Goal: Information Seeking & Learning: Learn about a topic

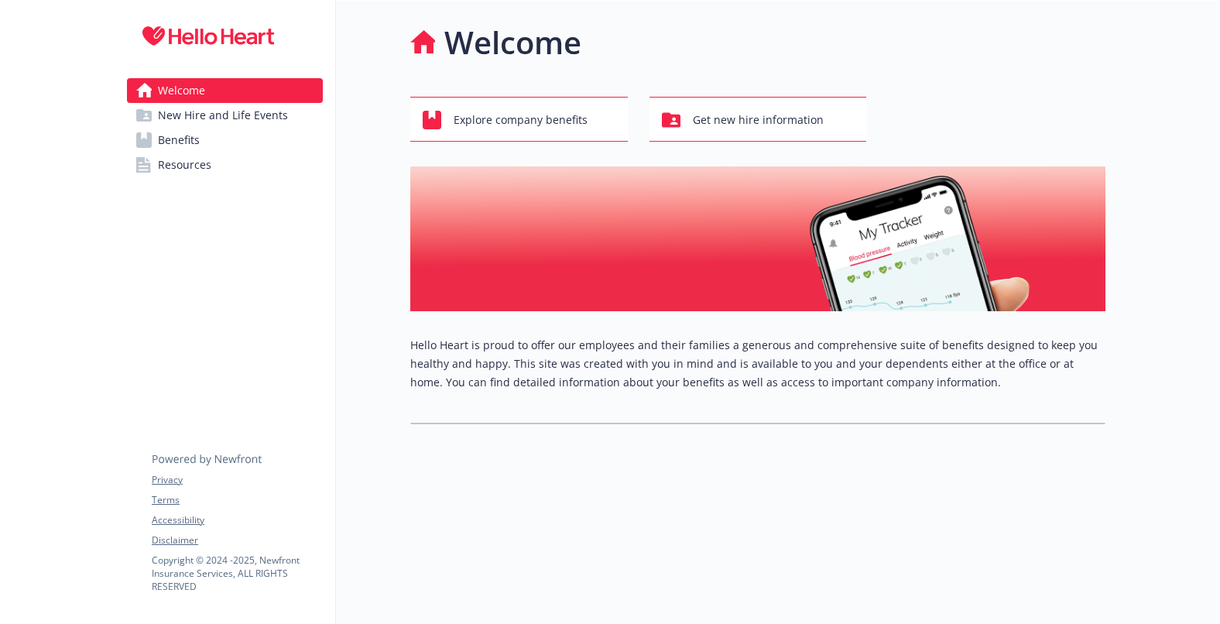
click at [769, 470] on div "Welcome Explore company benefits Get new hire information Hello Heart is proud …" at bounding box center [720, 313] width 769 height 624
click at [245, 109] on span "New Hire and Life Events" at bounding box center [223, 115] width 130 height 25
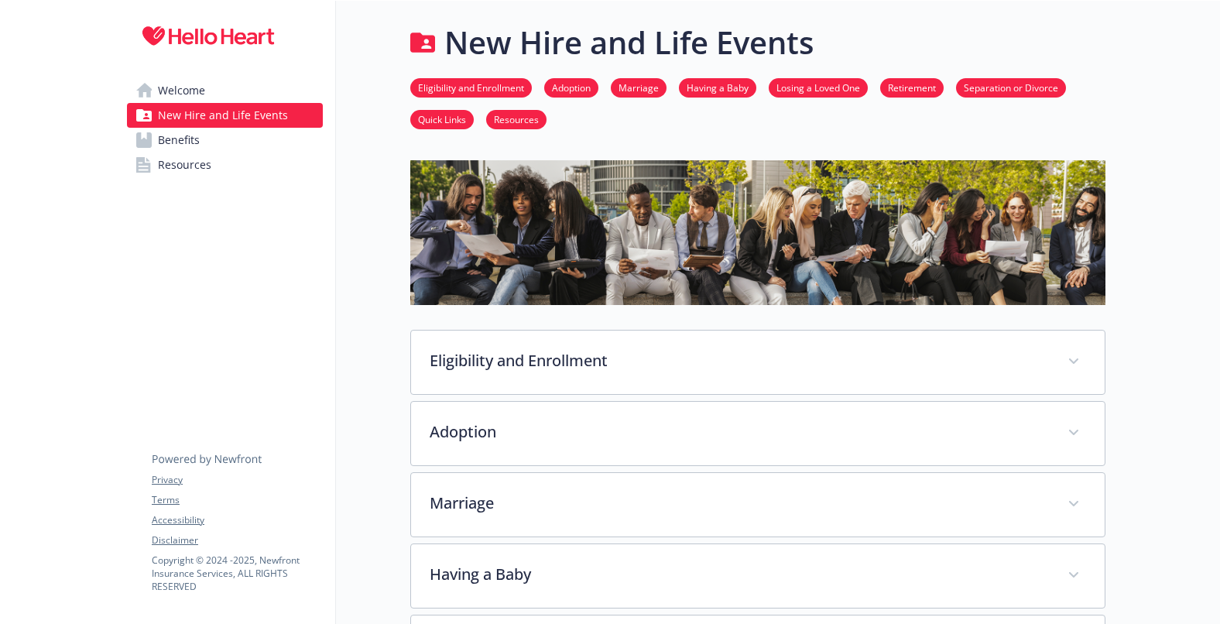
click at [250, 142] on link "Benefits" at bounding box center [225, 140] width 196 height 25
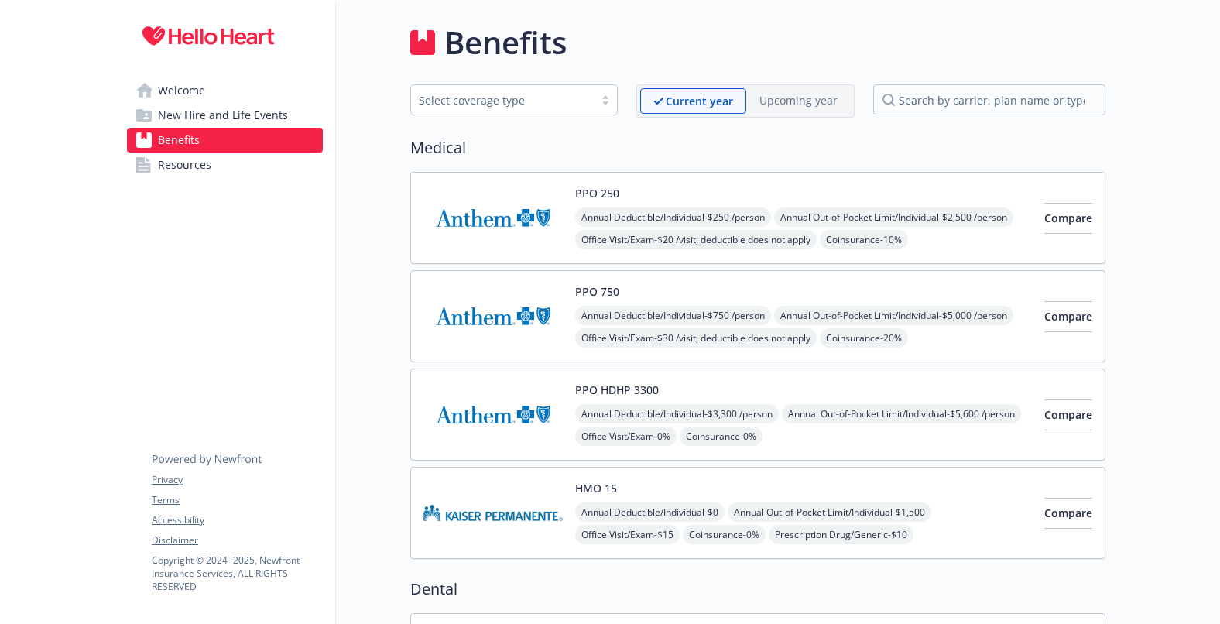
click at [237, 173] on link "Resources" at bounding box center [225, 164] width 196 height 25
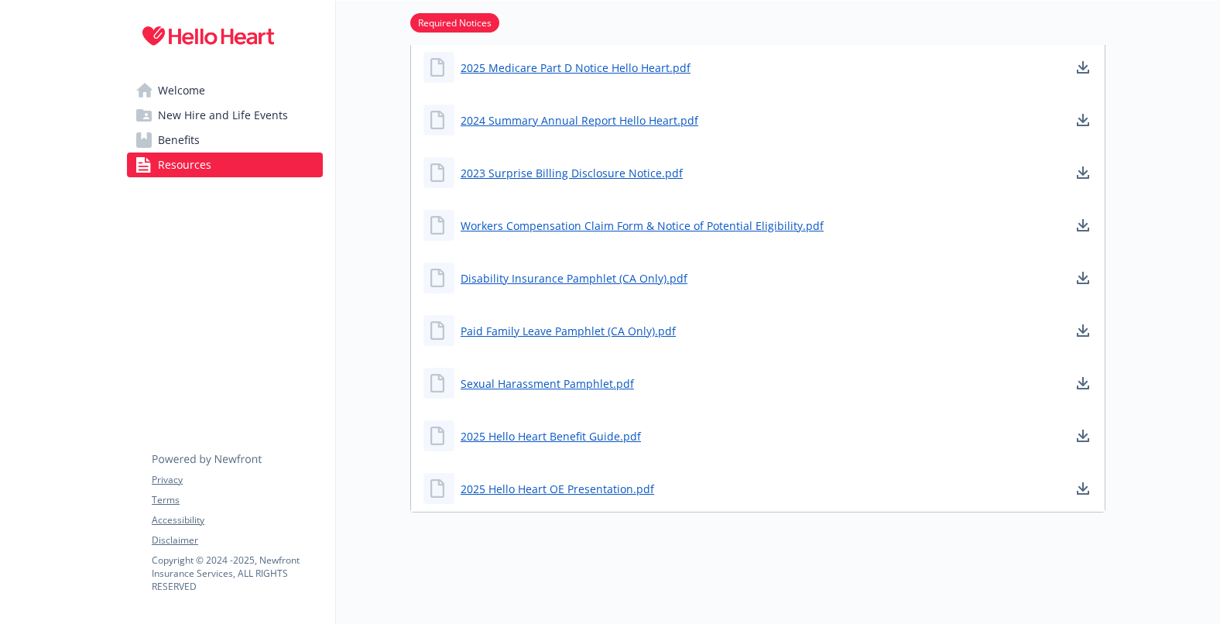
scroll to position [644, 0]
click at [262, 94] on link "Welcome" at bounding box center [225, 90] width 196 height 25
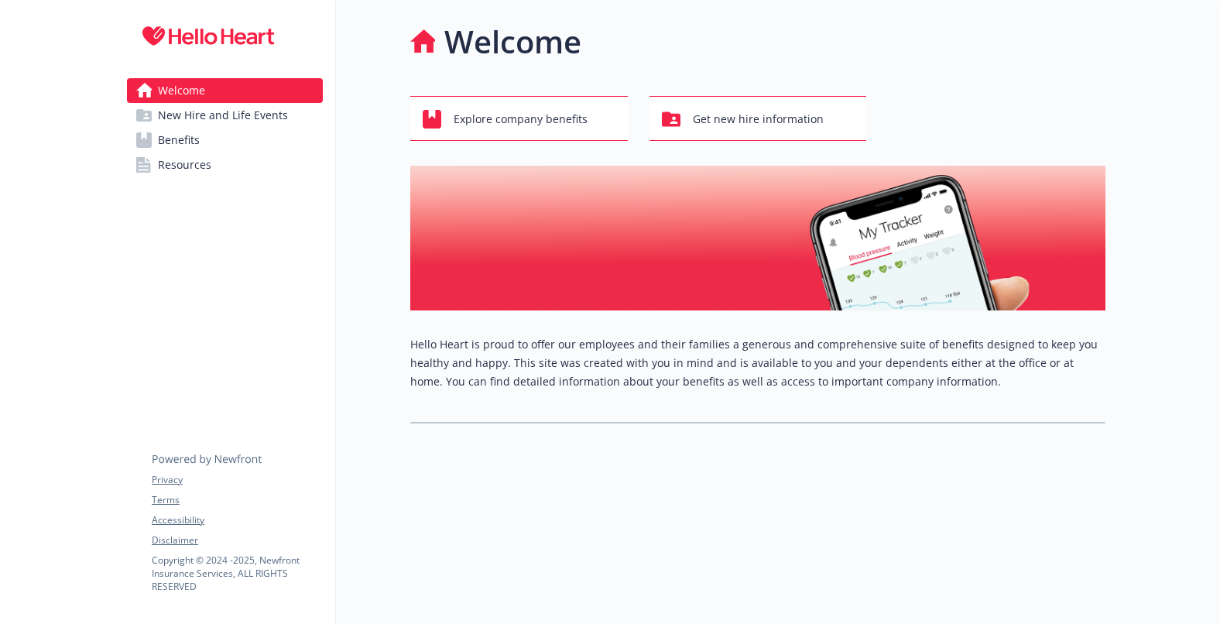
scroll to position [12, 0]
click at [704, 104] on span "Get new hire information" at bounding box center [758, 118] width 131 height 29
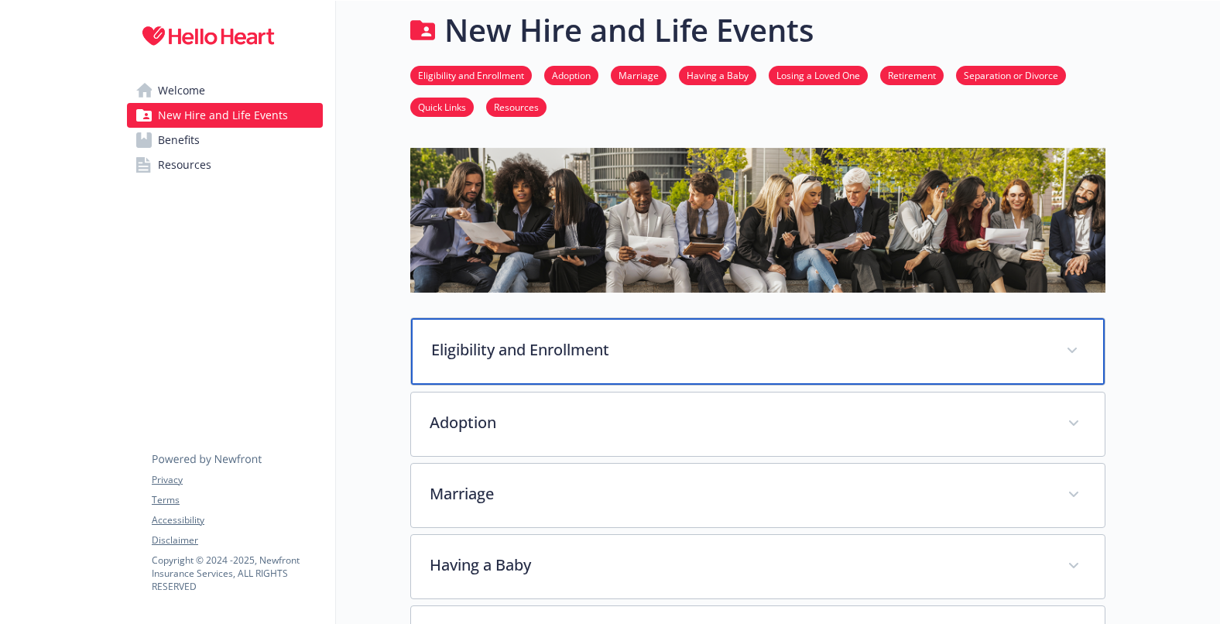
click at [578, 357] on p "Eligibility and Enrollment" at bounding box center [739, 349] width 616 height 23
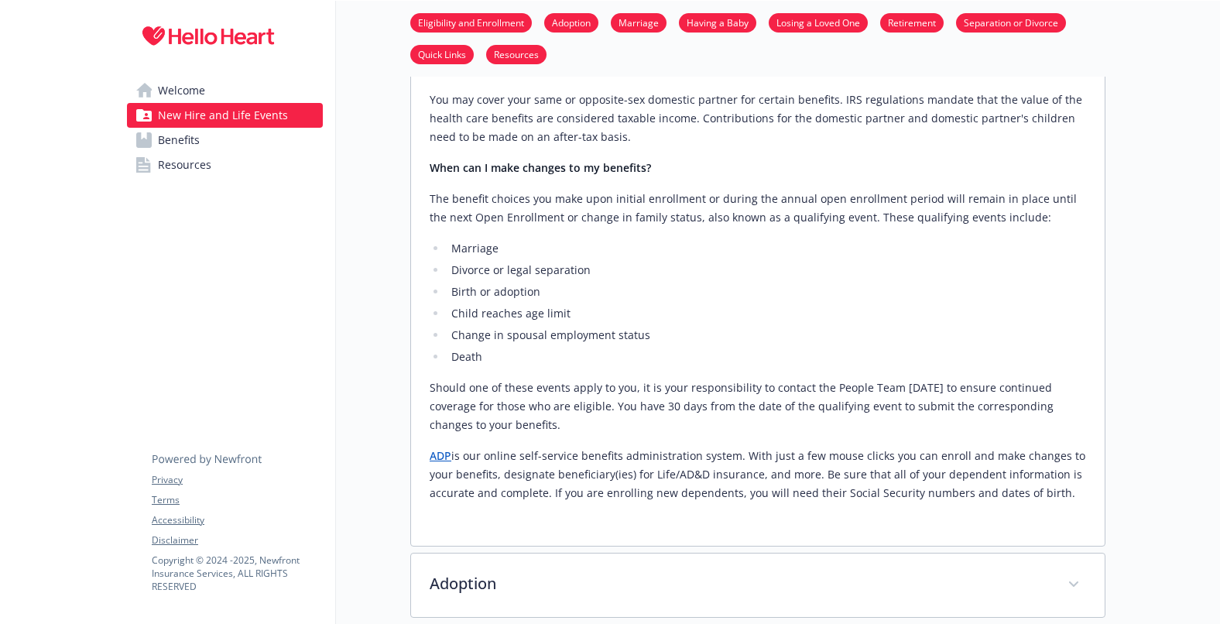
scroll to position [786, 0]
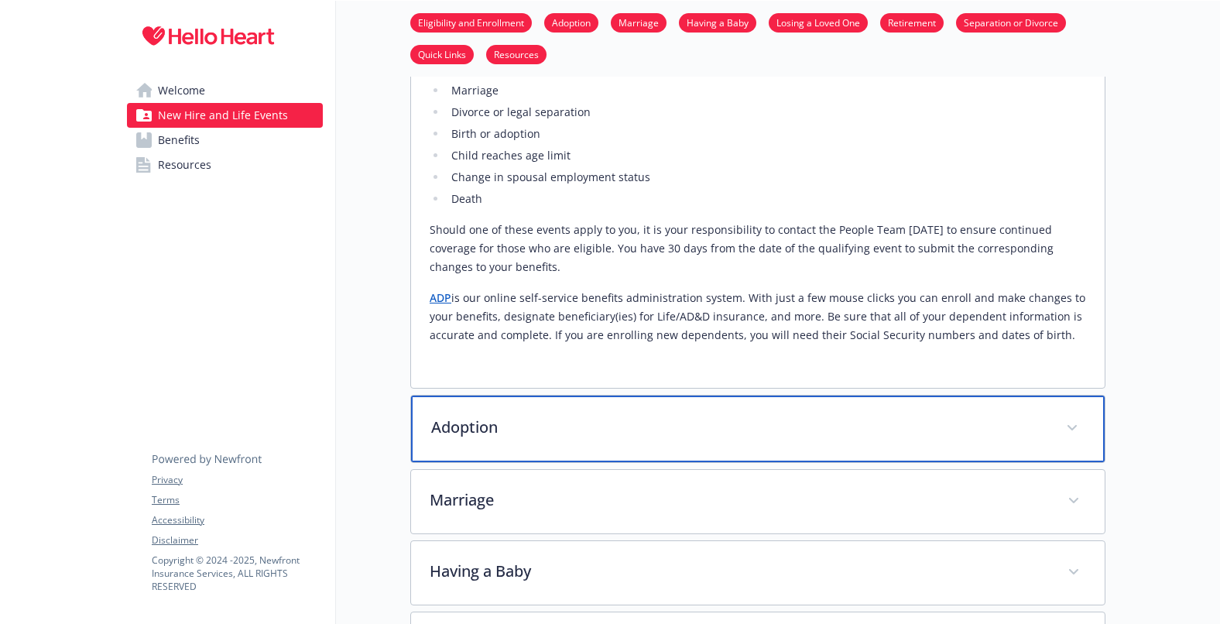
click at [484, 416] on p "Adoption" at bounding box center [739, 427] width 616 height 23
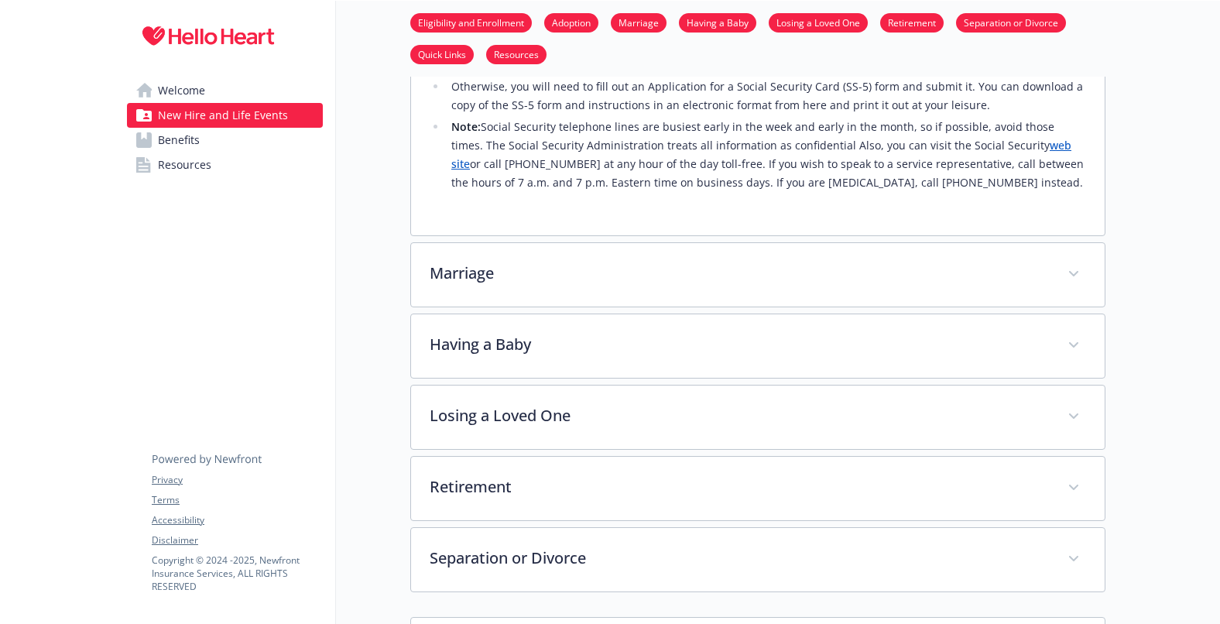
scroll to position [1715, 0]
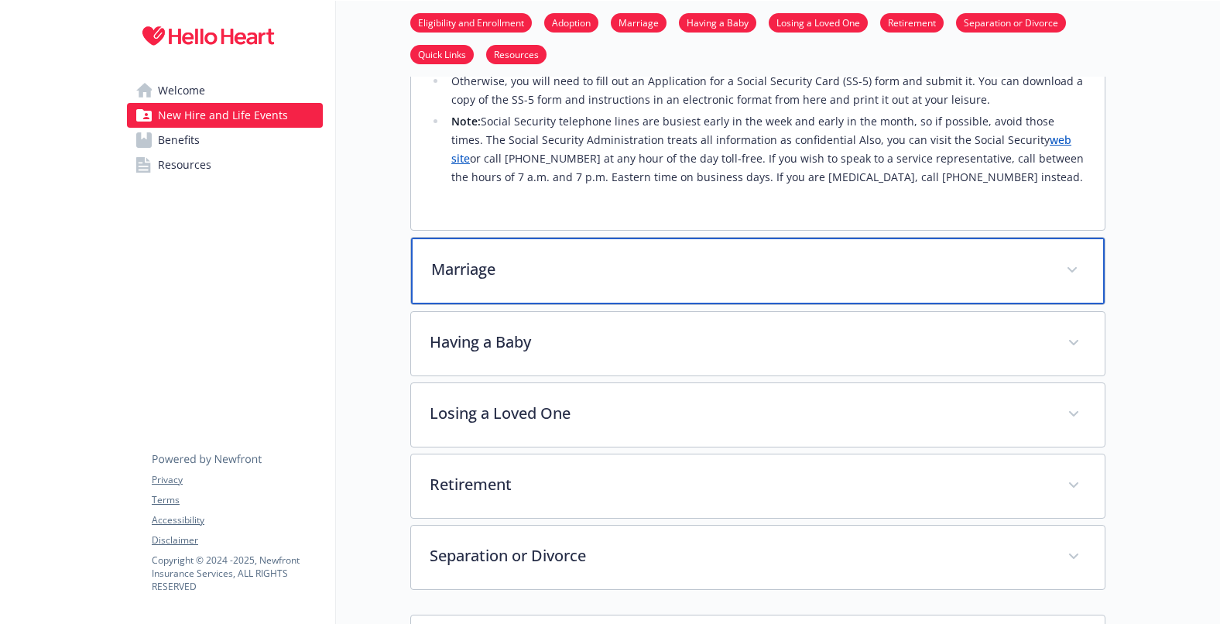
click at [594, 258] on p "Marriage" at bounding box center [739, 269] width 616 height 23
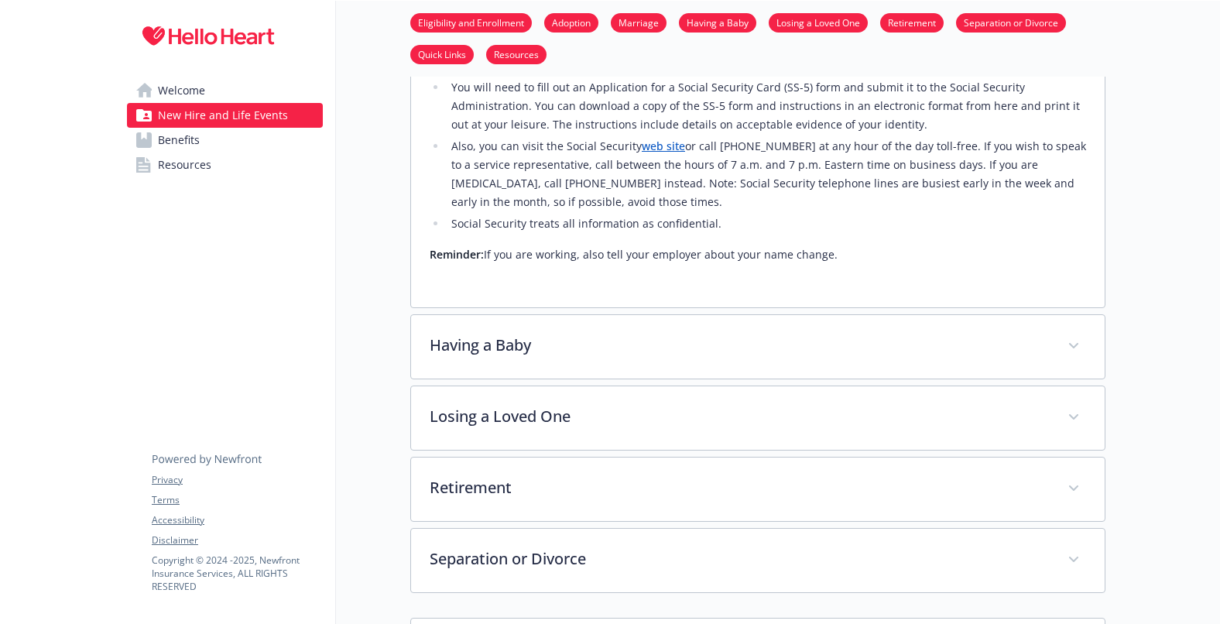
scroll to position [2489, 0]
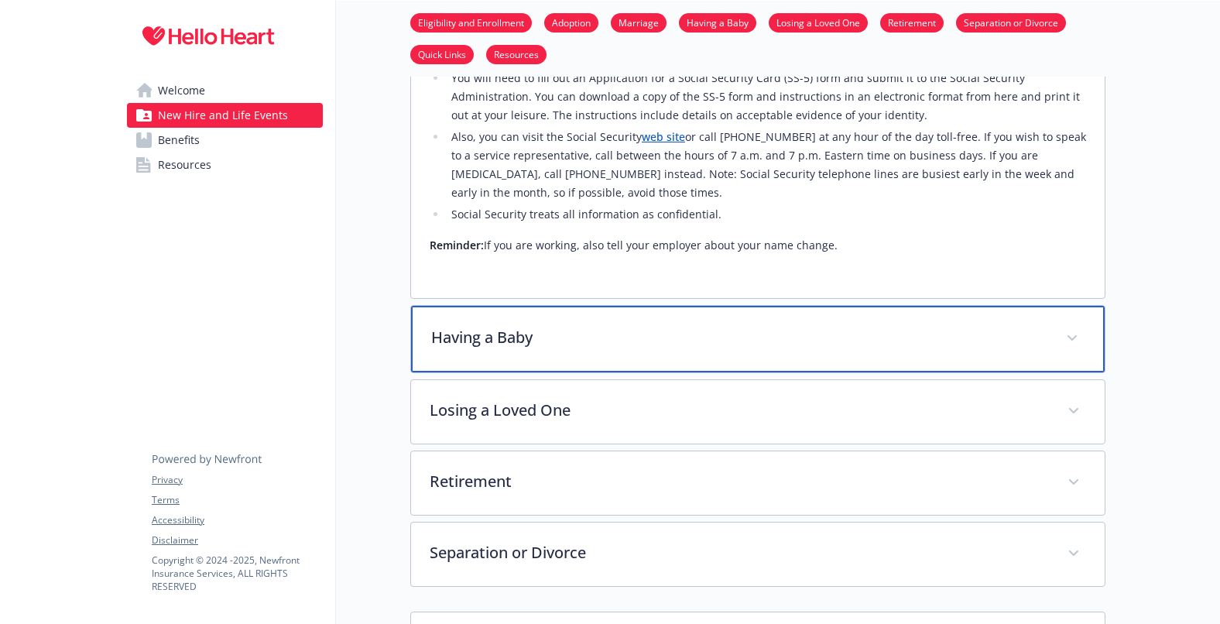
click at [601, 306] on div "Having a Baby" at bounding box center [757, 339] width 693 height 67
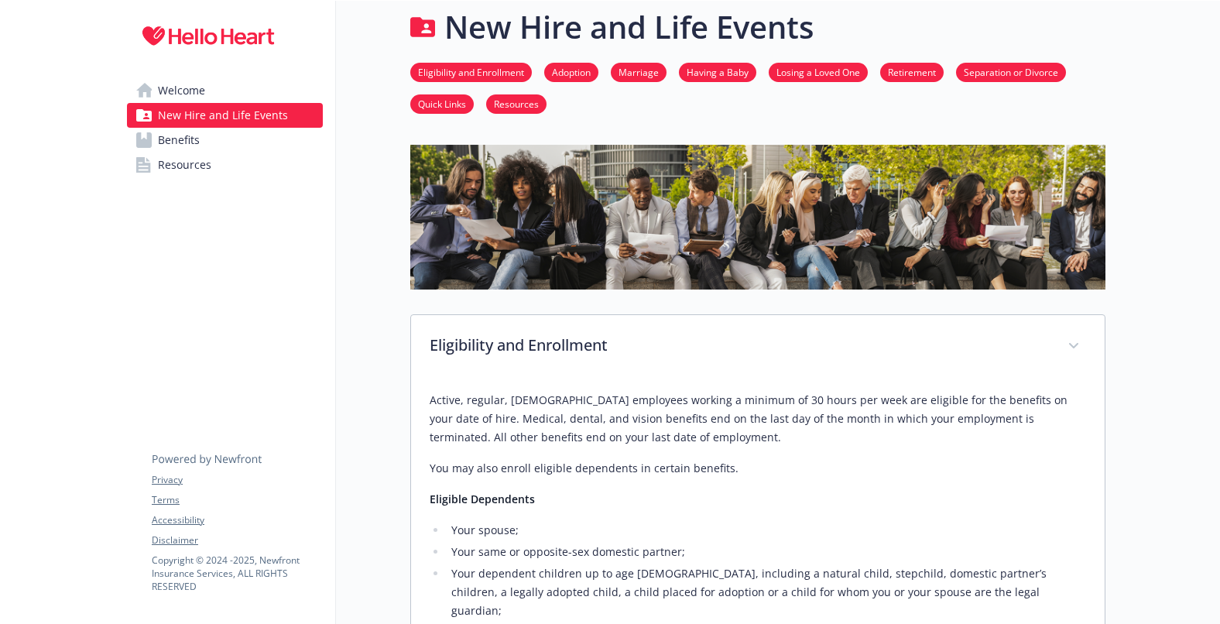
scroll to position [0, 0]
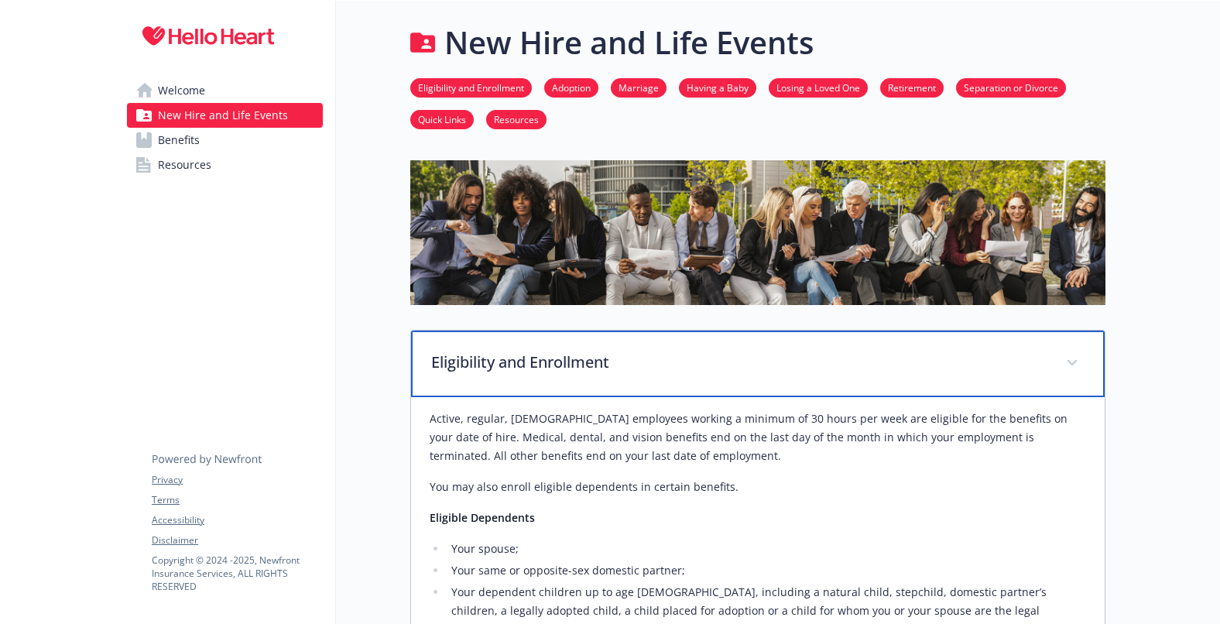
click at [689, 364] on p "Eligibility and Enrollment" at bounding box center [739, 362] width 616 height 23
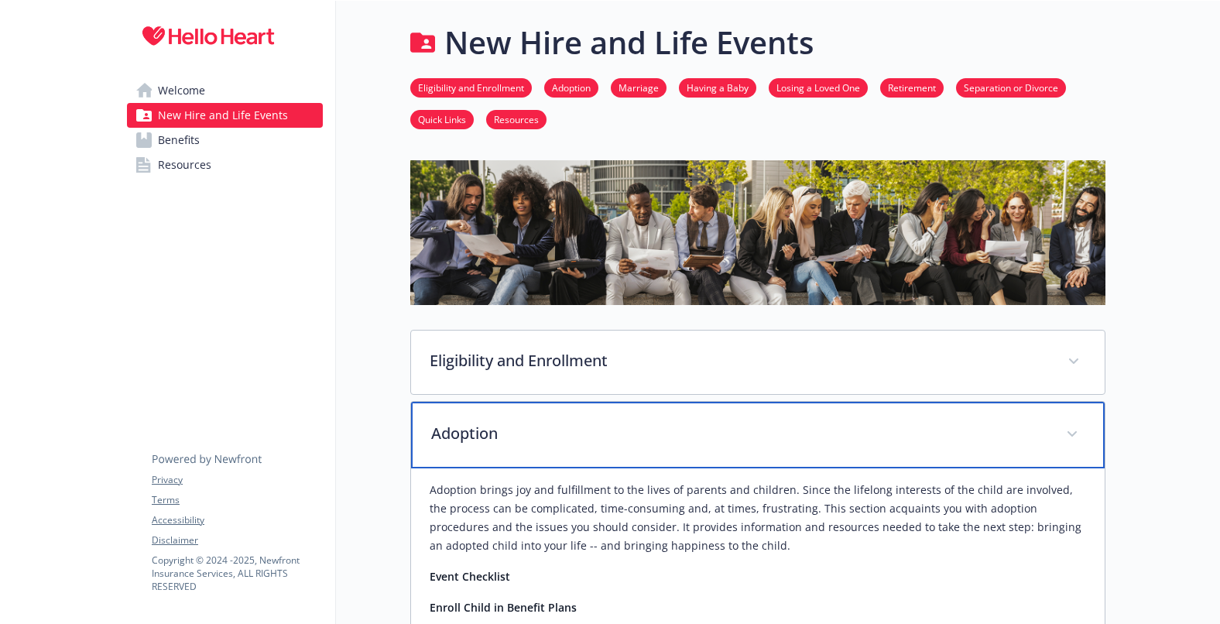
click at [642, 439] on p "Adoption" at bounding box center [739, 433] width 616 height 23
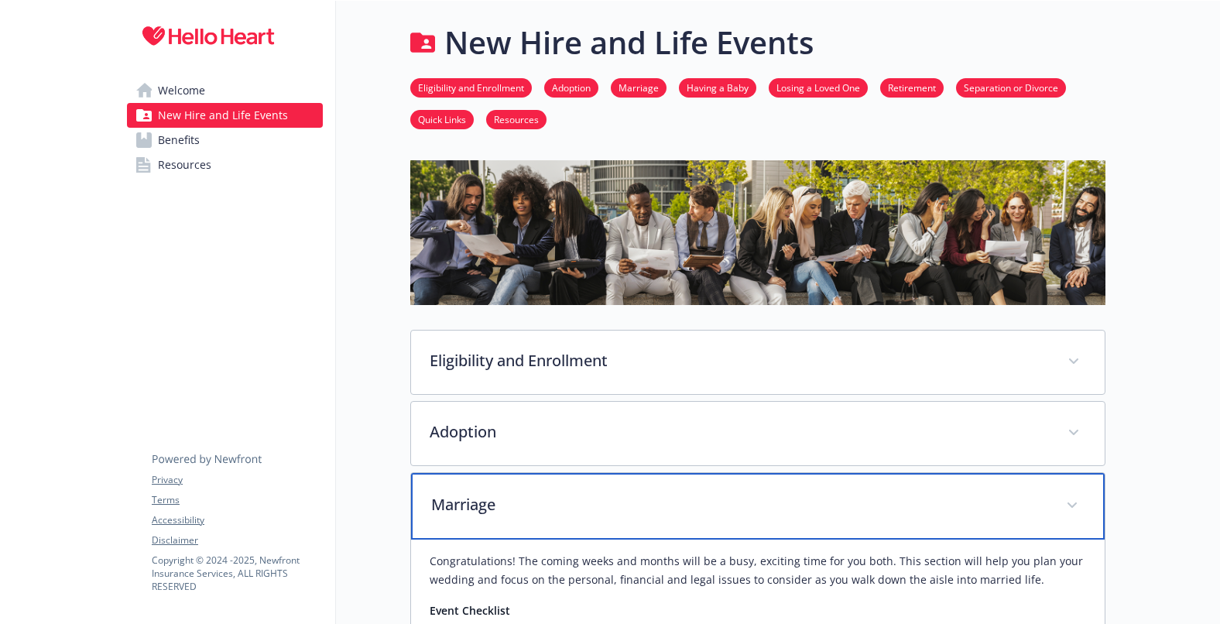
click at [616, 512] on p "Marriage" at bounding box center [739, 504] width 616 height 23
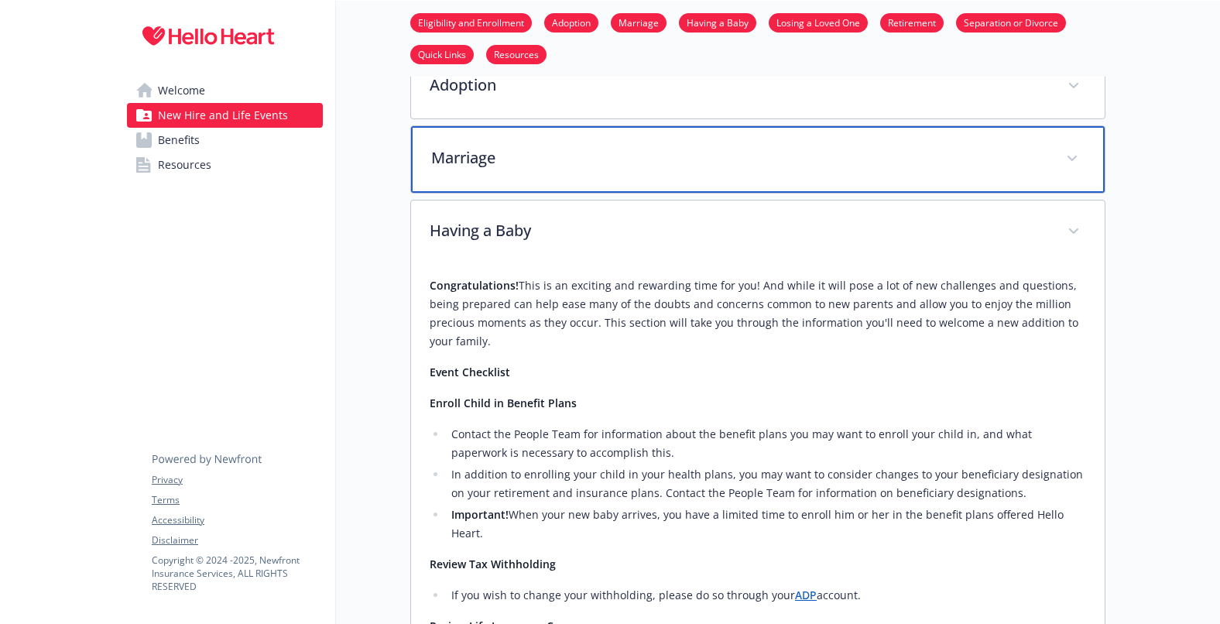
scroll to position [310, 0]
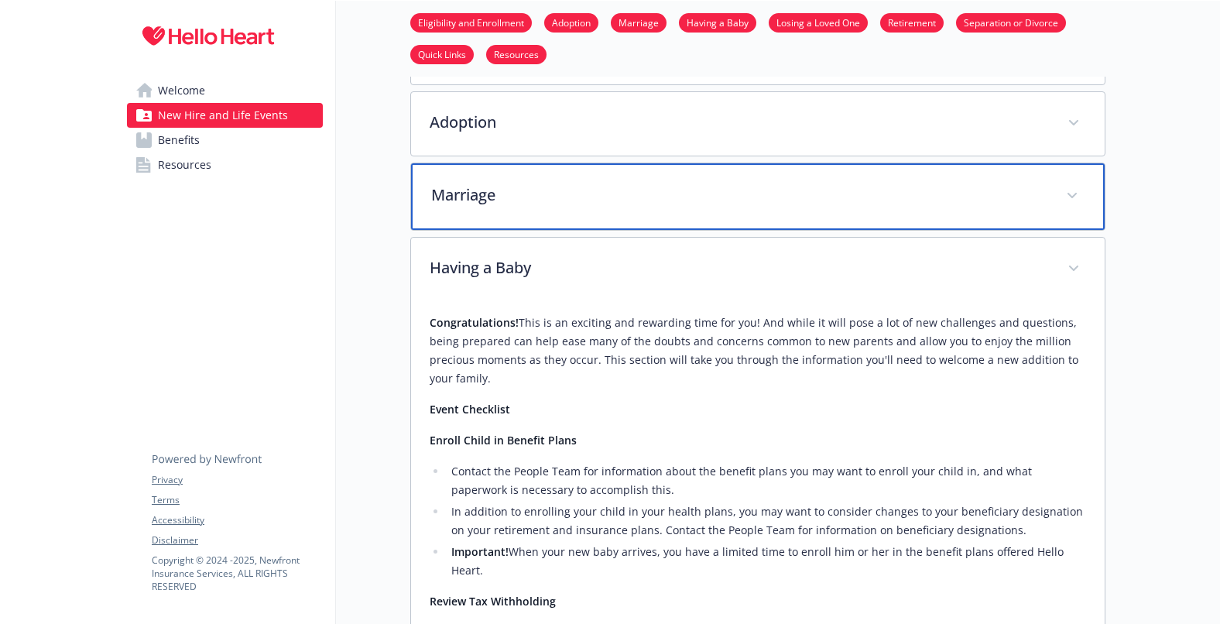
click at [609, 213] on div "Marriage" at bounding box center [757, 196] width 693 height 67
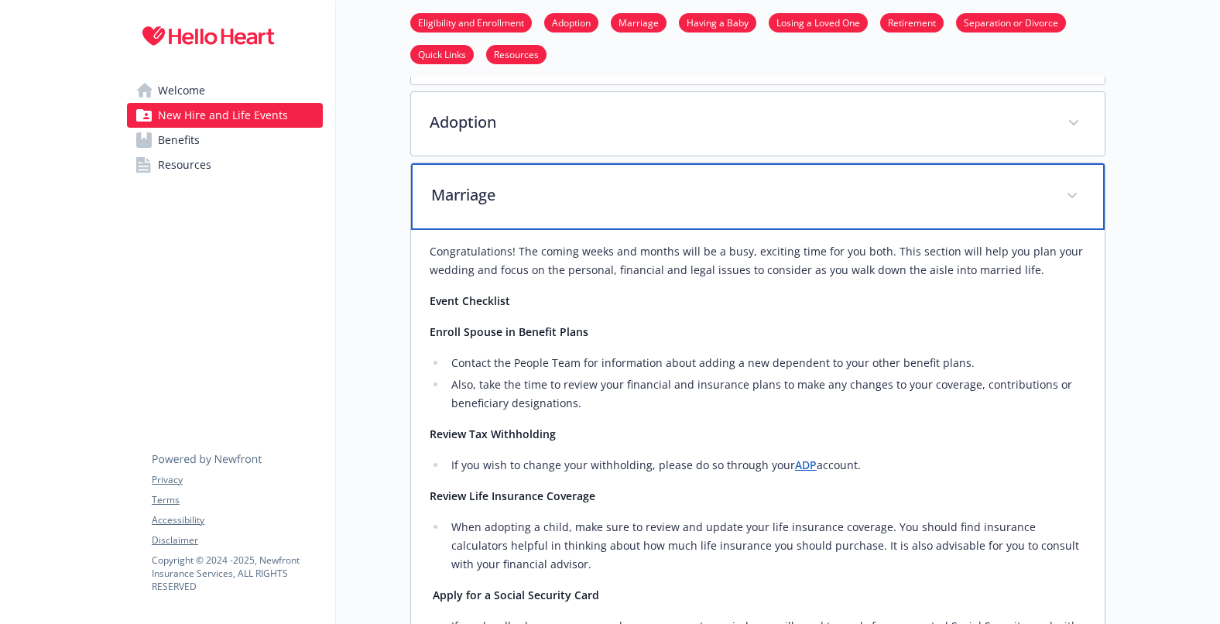
click at [607, 216] on div "Marriage" at bounding box center [757, 196] width 693 height 67
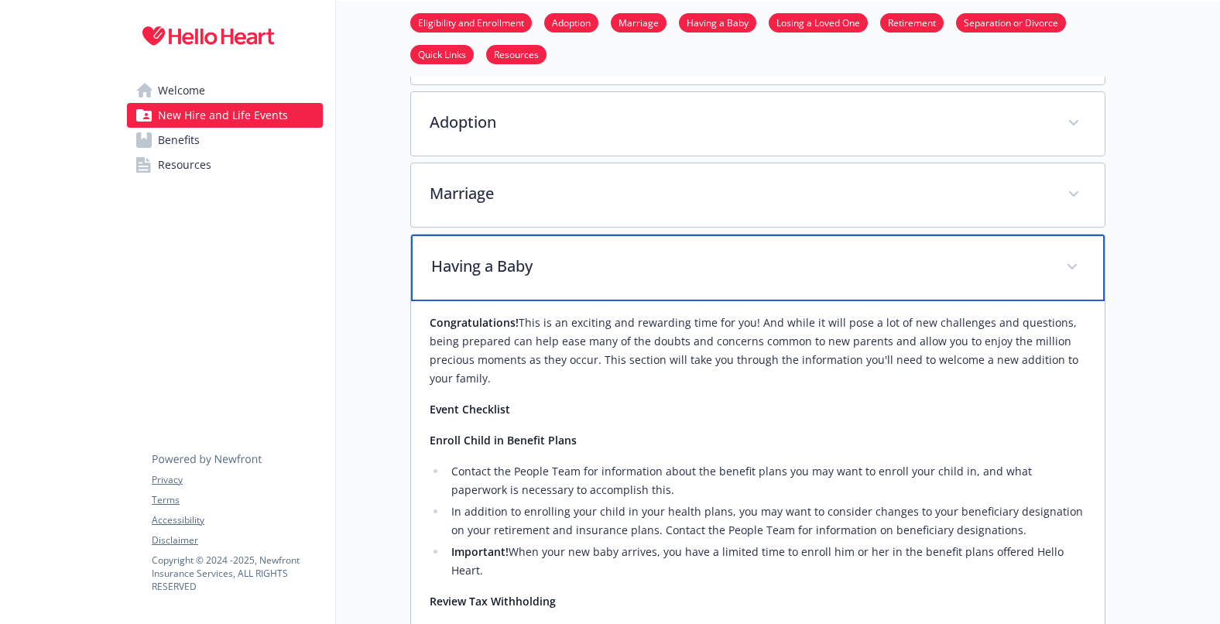
click at [605, 264] on p "Having a Baby" at bounding box center [739, 266] width 616 height 23
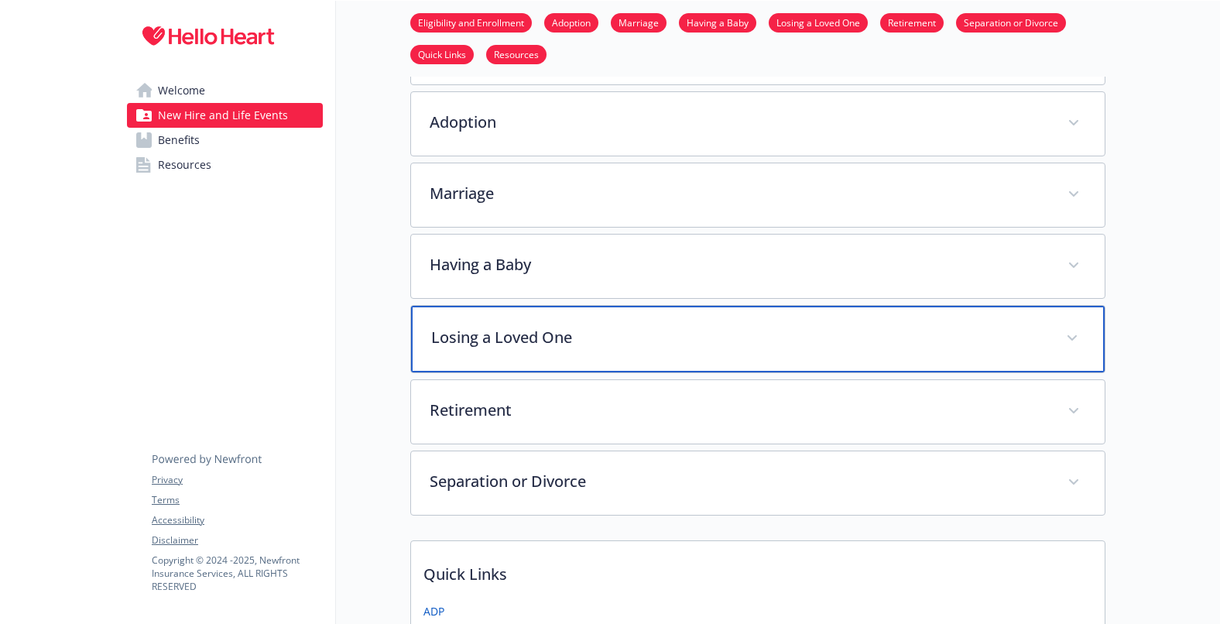
click at [577, 354] on div "Losing a Loved One" at bounding box center [757, 339] width 693 height 67
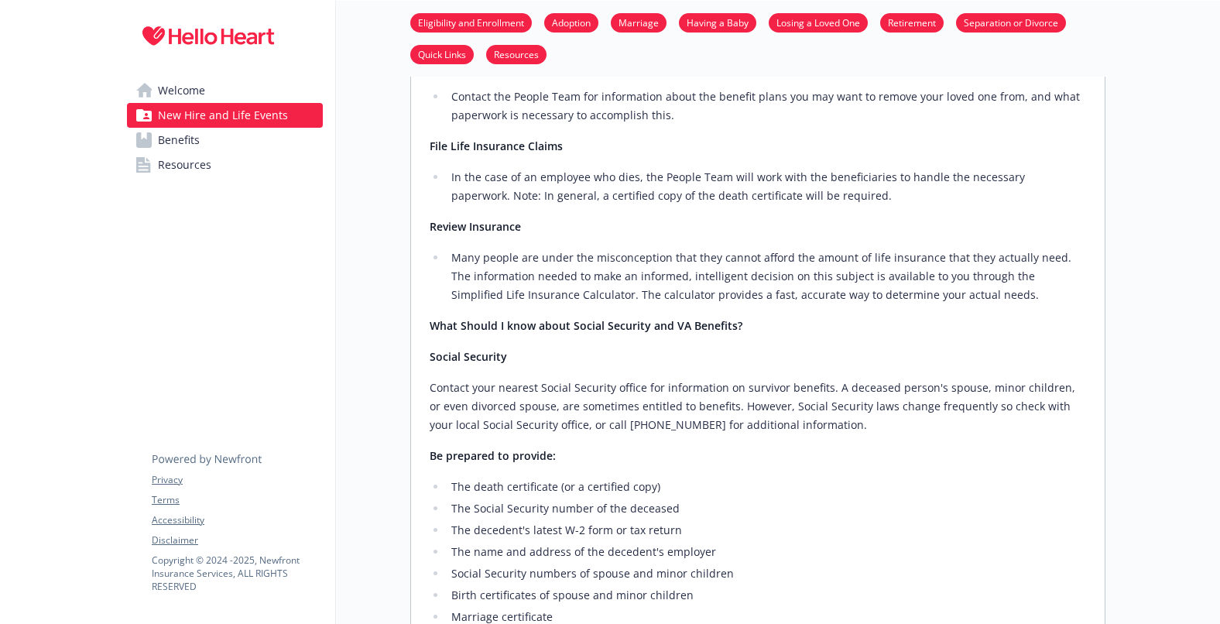
scroll to position [464, 0]
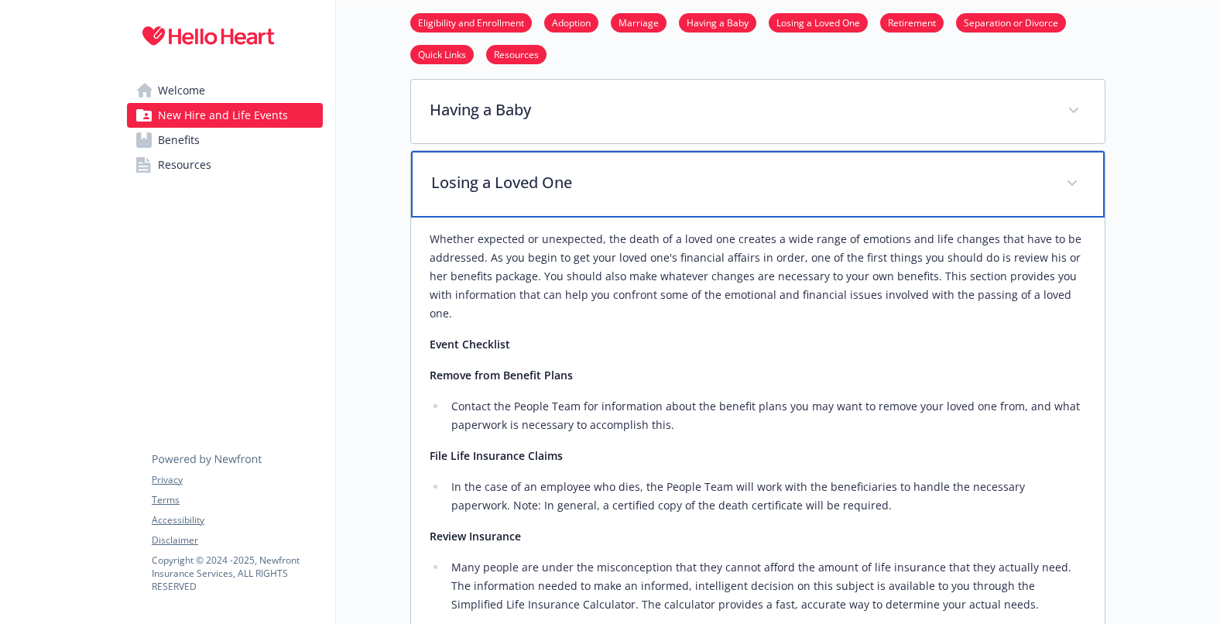
click at [601, 197] on div "Losing a Loved One" at bounding box center [757, 184] width 693 height 67
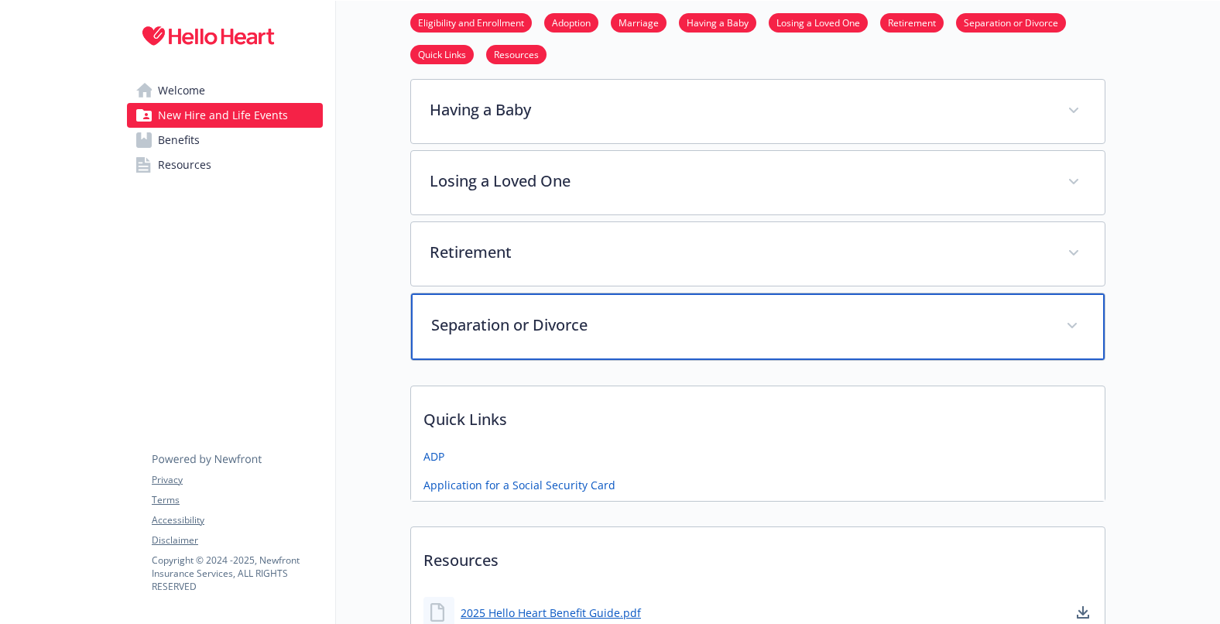
click at [574, 328] on p "Separation or Divorce" at bounding box center [739, 324] width 616 height 23
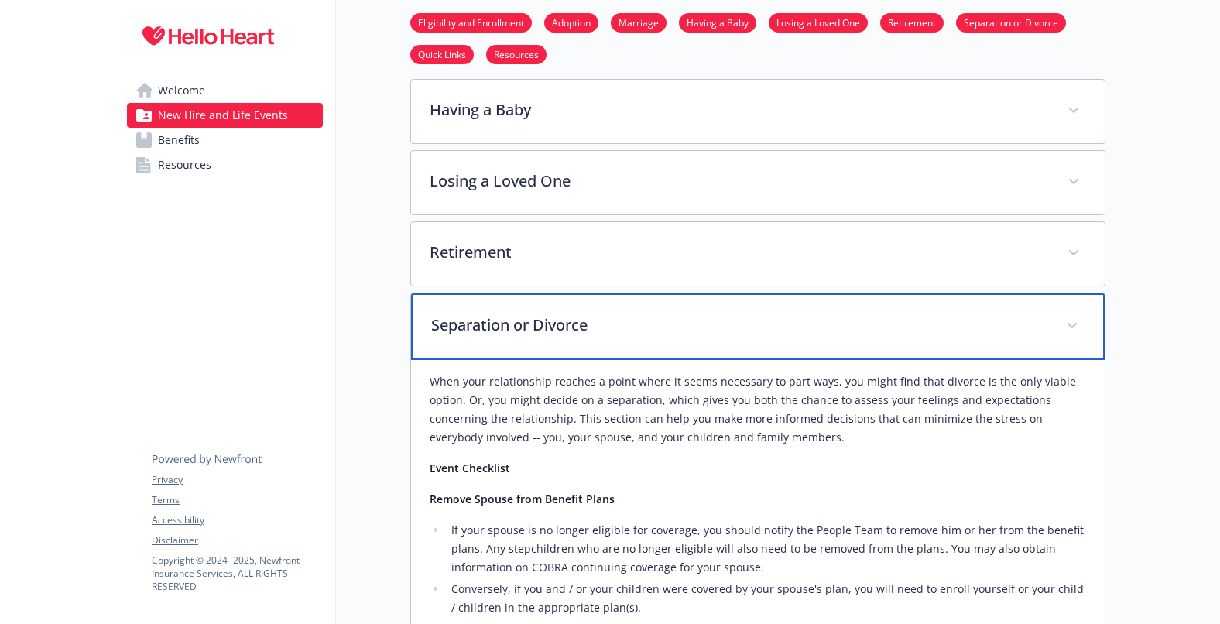
click at [574, 328] on p "Separation or Divorce" at bounding box center [739, 324] width 616 height 23
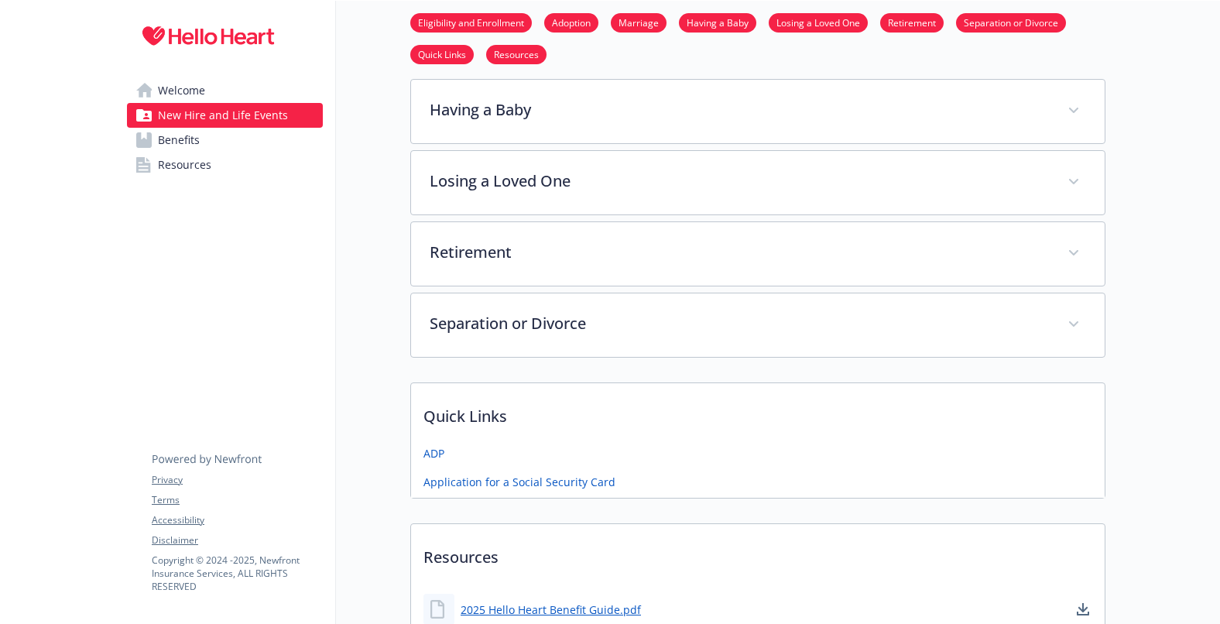
click at [237, 147] on link "Benefits" at bounding box center [225, 140] width 196 height 25
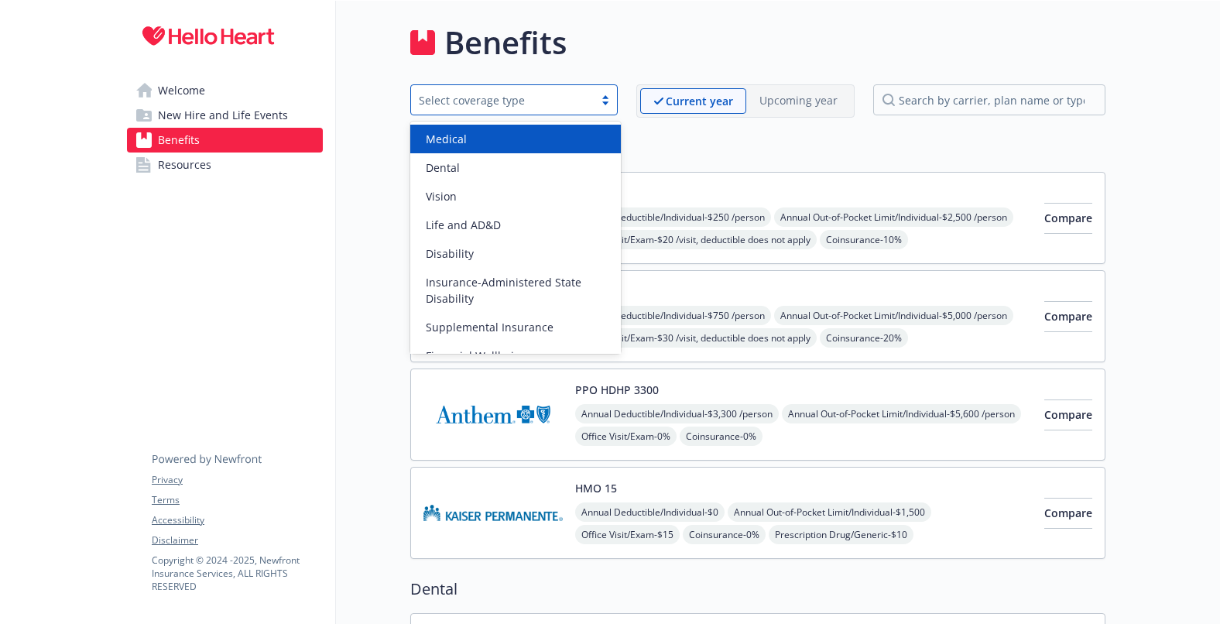
click at [581, 99] on div "Select coverage type" at bounding box center [502, 100] width 167 height 16
click at [581, 98] on div "Select coverage type" at bounding box center [502, 100] width 167 height 16
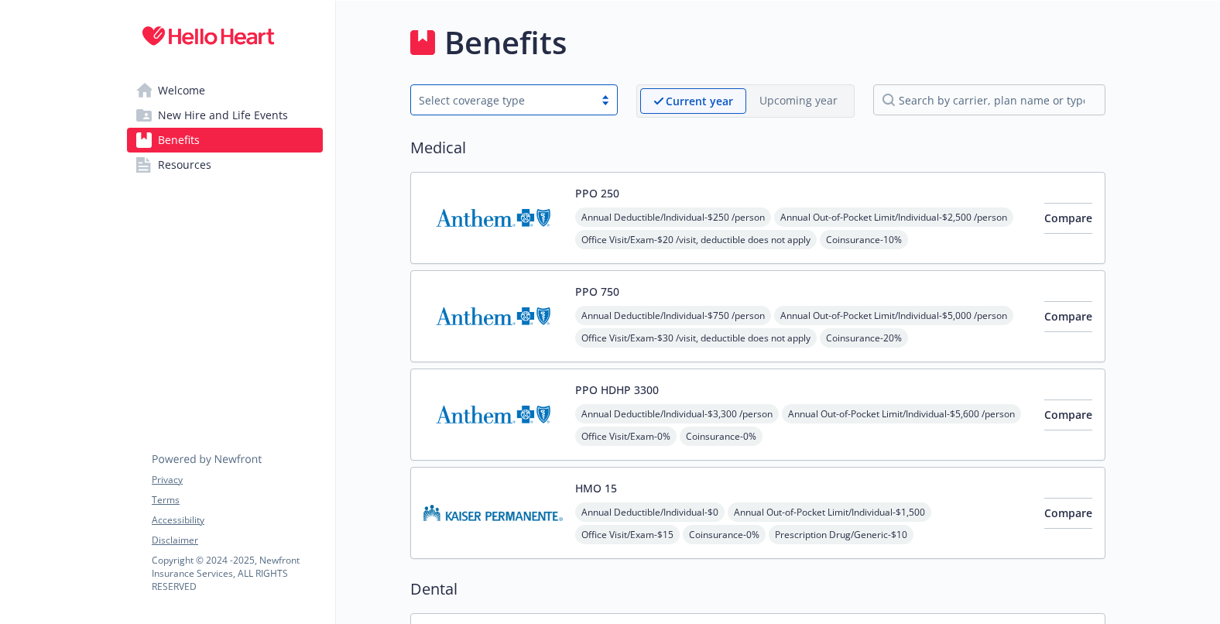
click at [265, 173] on link "Resources" at bounding box center [225, 164] width 196 height 25
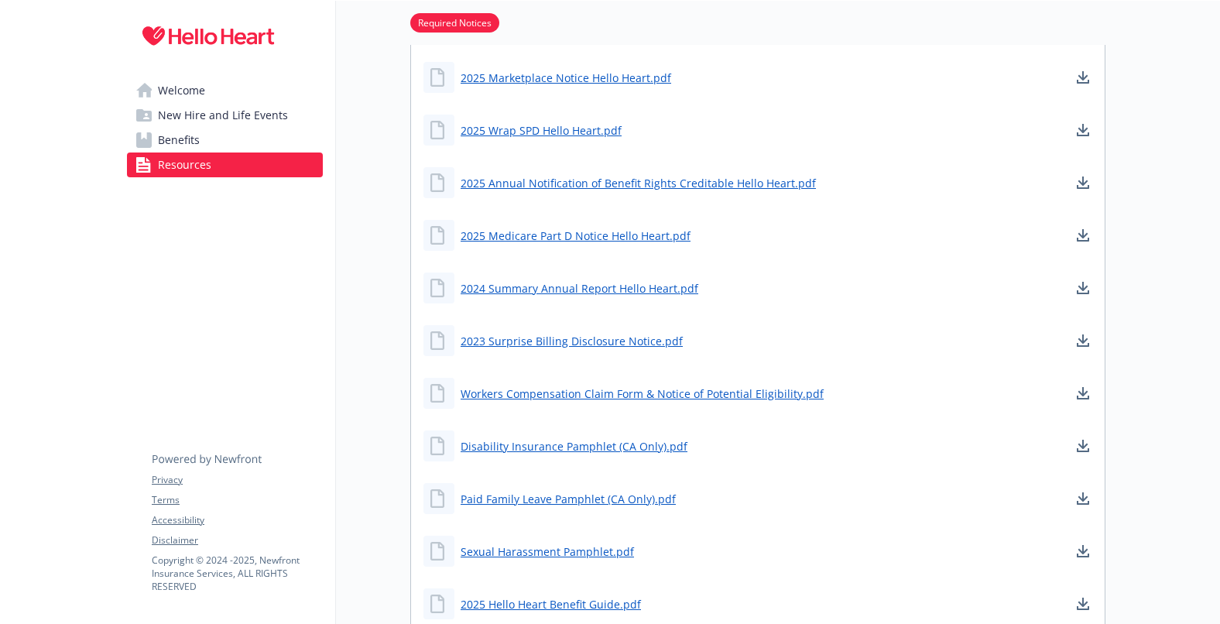
scroll to position [619, 0]
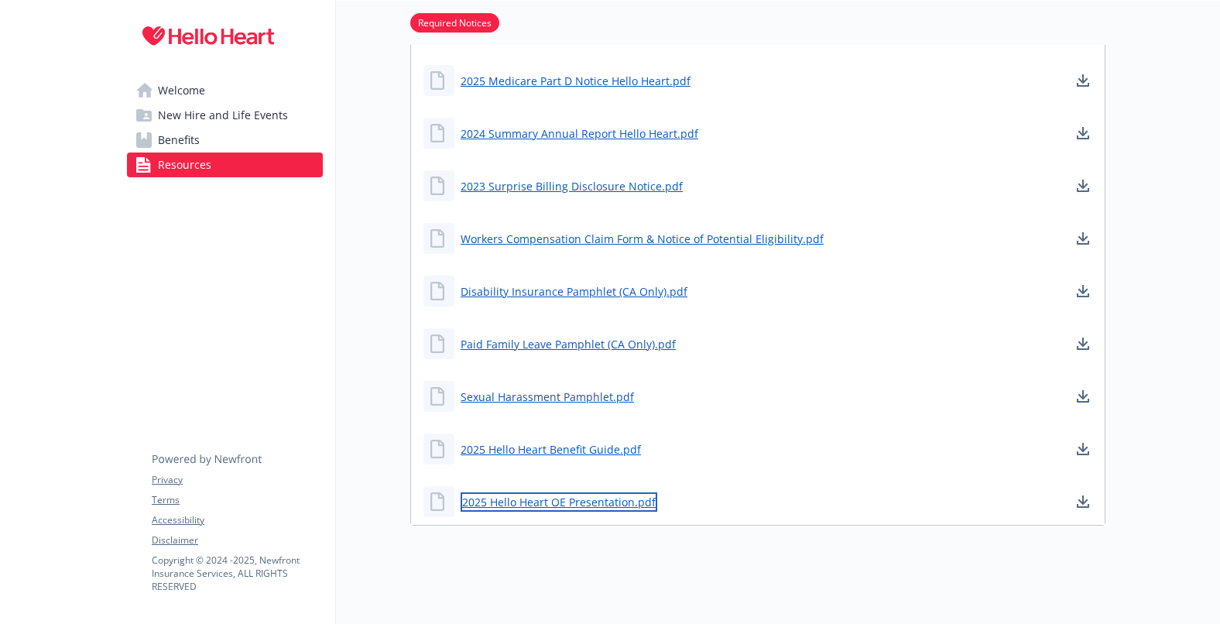
click at [597, 506] on link "2025 Hello Heart OE Presentation.pdf" at bounding box center [558, 501] width 197 height 19
